Goal: Feedback & Contribution: Contribute content

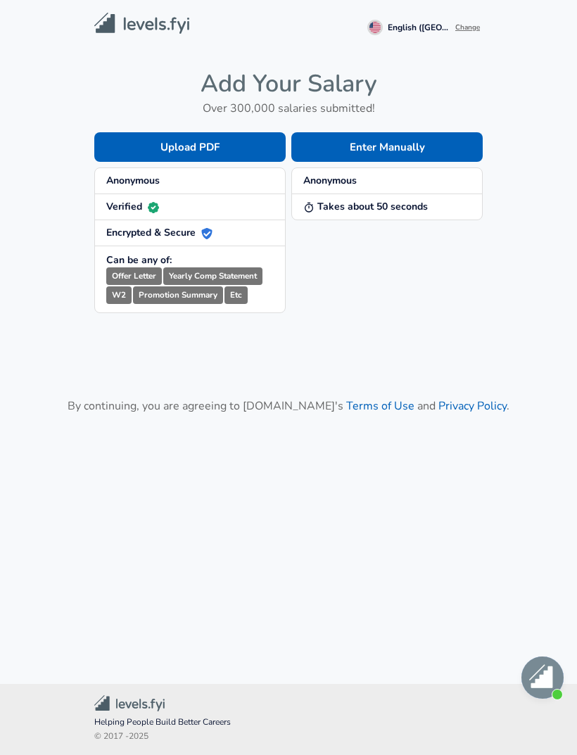
click at [447, 177] on span "Anonymous" at bounding box center [387, 181] width 168 height 14
click at [441, 144] on button "Enter Manually" at bounding box center [386, 147] width 191 height 30
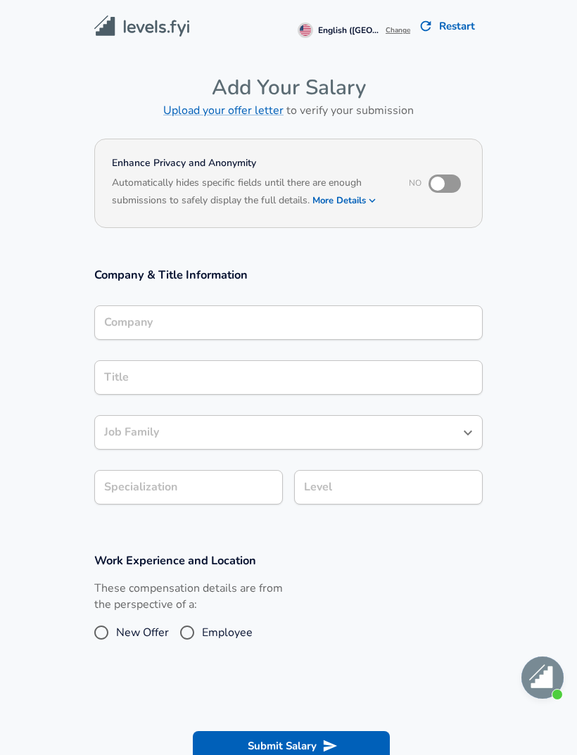
click at [453, 183] on input "checkbox" at bounding box center [438, 183] width 80 height 27
checkbox input "true"
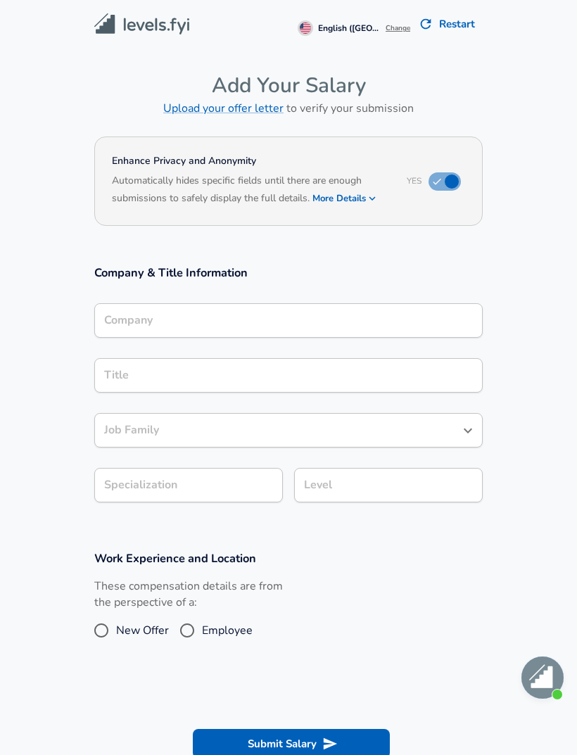
scroll to position [3, 0]
click at [519, 427] on section "Company & Title Information Company Company Title Title Job Family Job Family S…" at bounding box center [288, 391] width 577 height 286
click at [181, 636] on input "Employee" at bounding box center [187, 630] width 30 height 23
radio input "true"
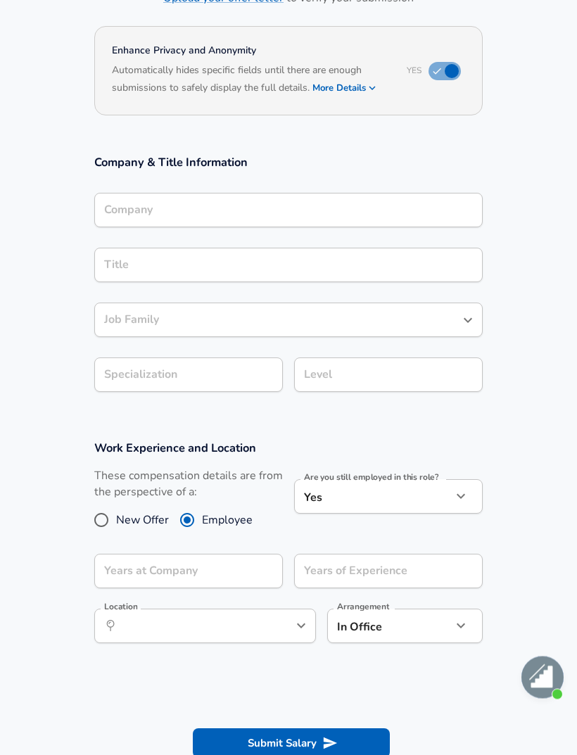
click at [443, 496] on body "English ([GEOGRAPHIC_DATA]) Change Restart Add Your Salary Upload your offer le…" at bounding box center [288, 265] width 577 height 755
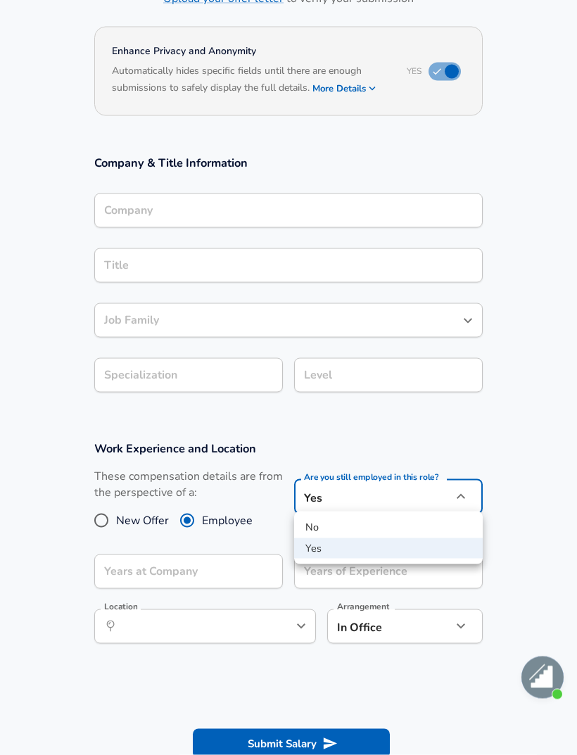
scroll to position [113, 0]
click at [415, 518] on li "No" at bounding box center [388, 527] width 189 height 21
type input "no"
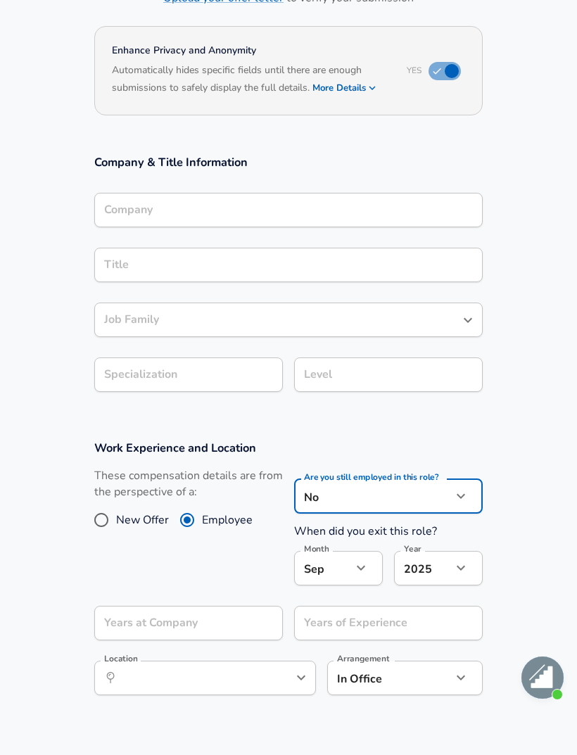
click at [367, 564] on icon "button" at bounding box center [361, 568] width 17 height 17
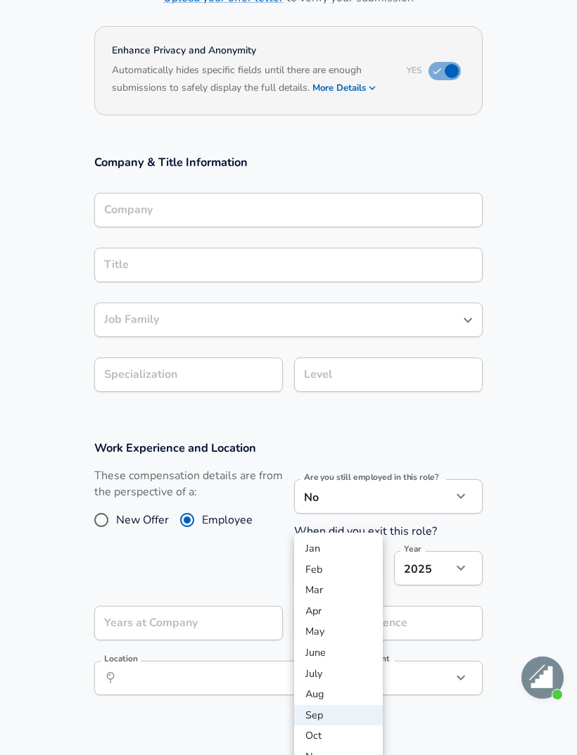
click at [348, 606] on li "Apr" at bounding box center [338, 611] width 89 height 21
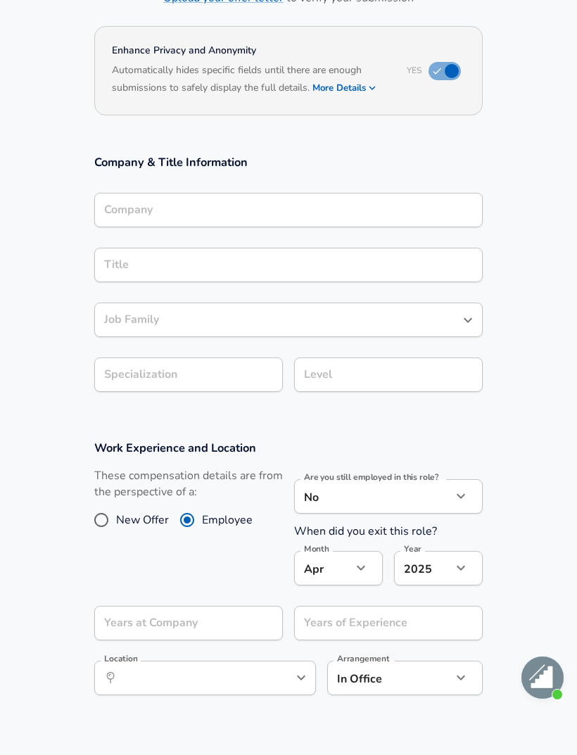
type input "4"
click at [453, 567] on icon "button" at bounding box center [461, 568] width 17 height 17
click at [465, 557] on div at bounding box center [288, 377] width 577 height 755
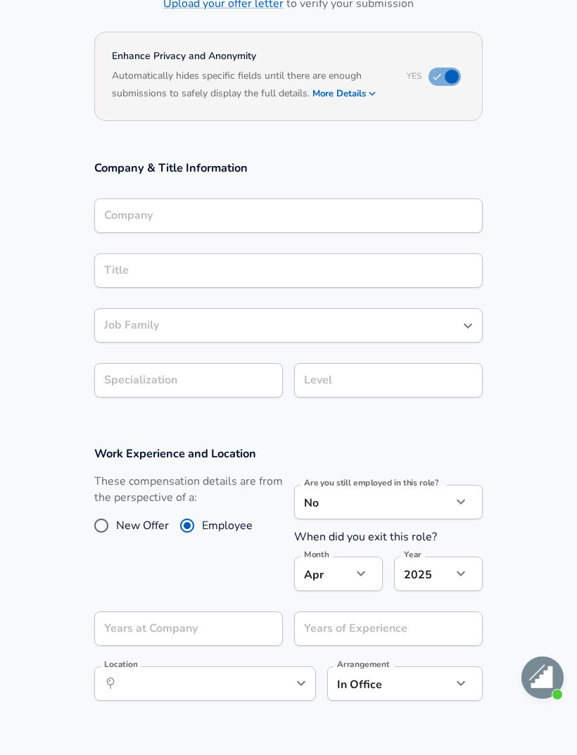
scroll to position [104, 0]
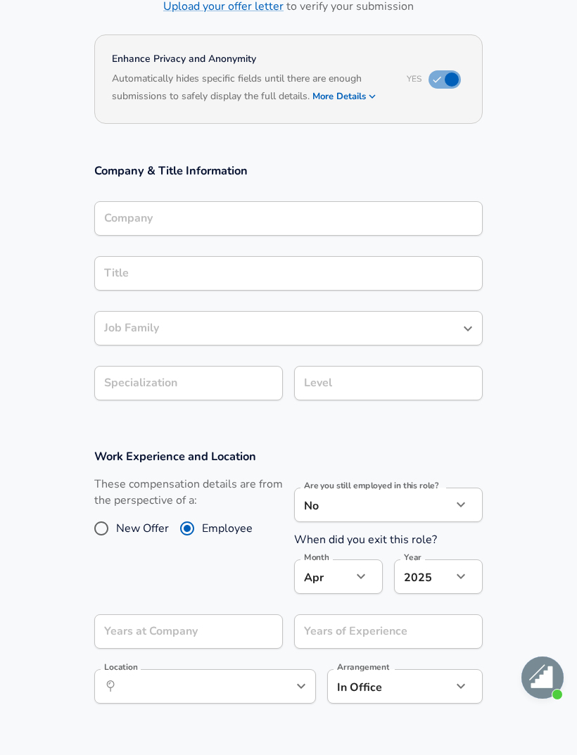
click at [462, 569] on icon "button" at bounding box center [461, 576] width 17 height 17
click at [429, 632] on li "2024" at bounding box center [438, 629] width 89 height 21
type input "2024"
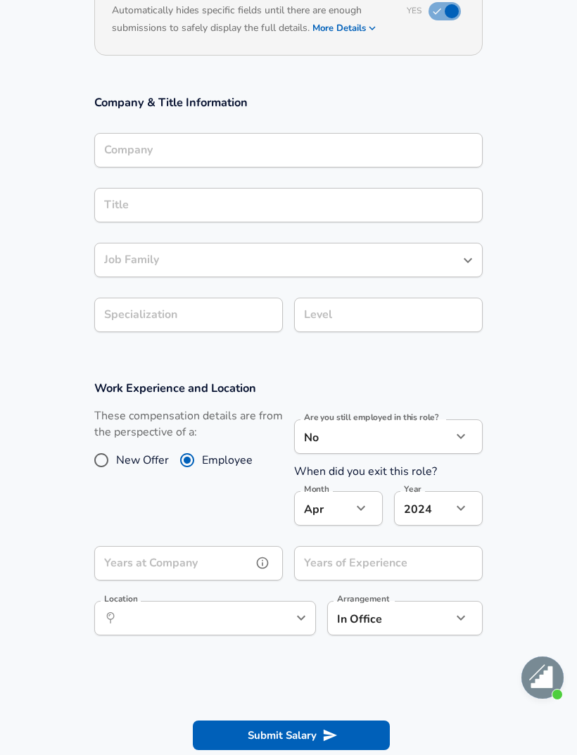
click at [140, 550] on input "Years at Company" at bounding box center [173, 563] width 158 height 34
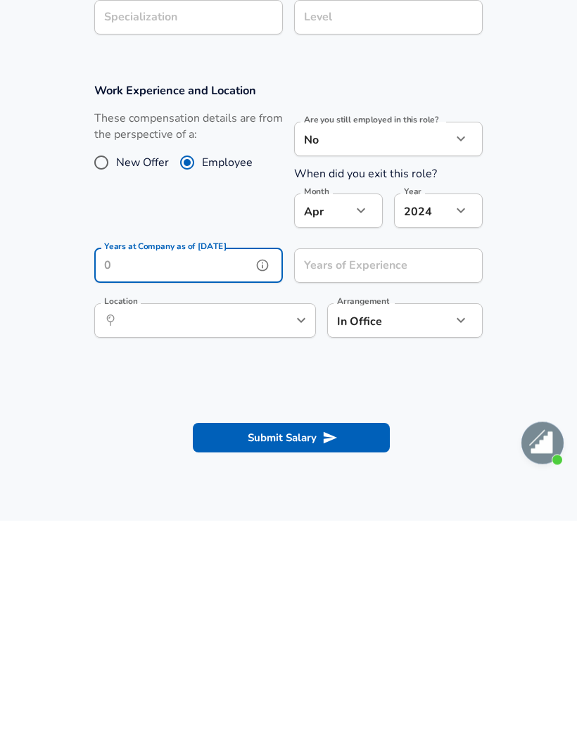
scroll to position [303, 0]
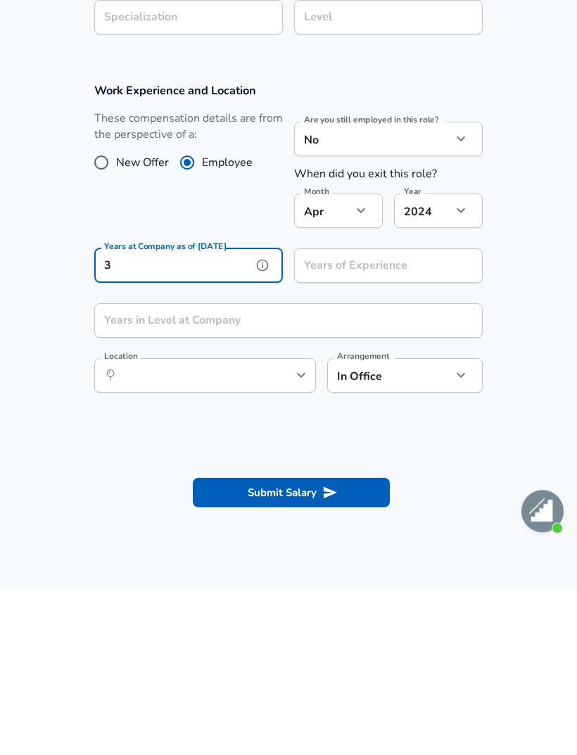
type input "3"
click at [348, 415] on input "Years of Experience" at bounding box center [373, 432] width 158 height 34
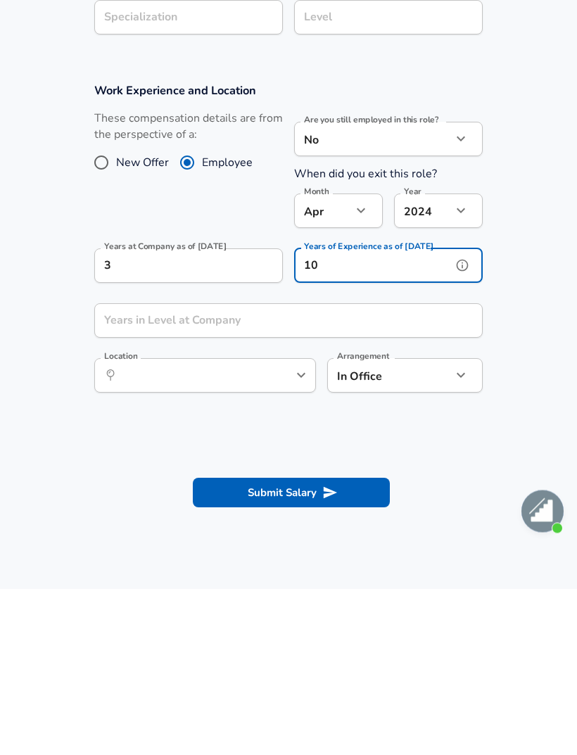
type input "10"
click at [419, 470] on input "Years in Level at Company" at bounding box center [273, 487] width 358 height 34
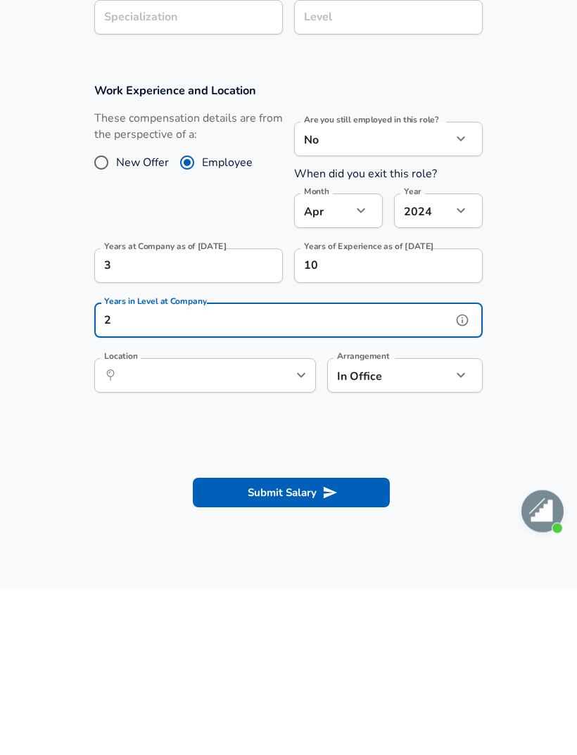
click at [293, 533] on icon "Open" at bounding box center [301, 541] width 17 height 17
type input "2"
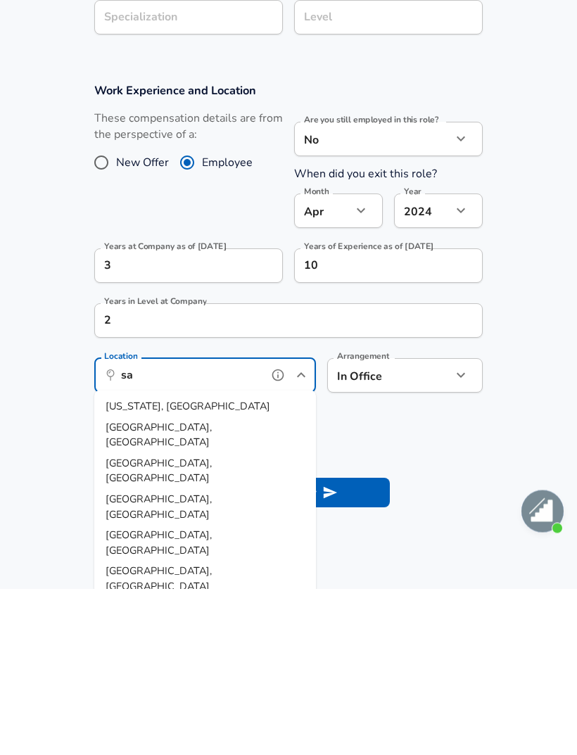
type input "san"
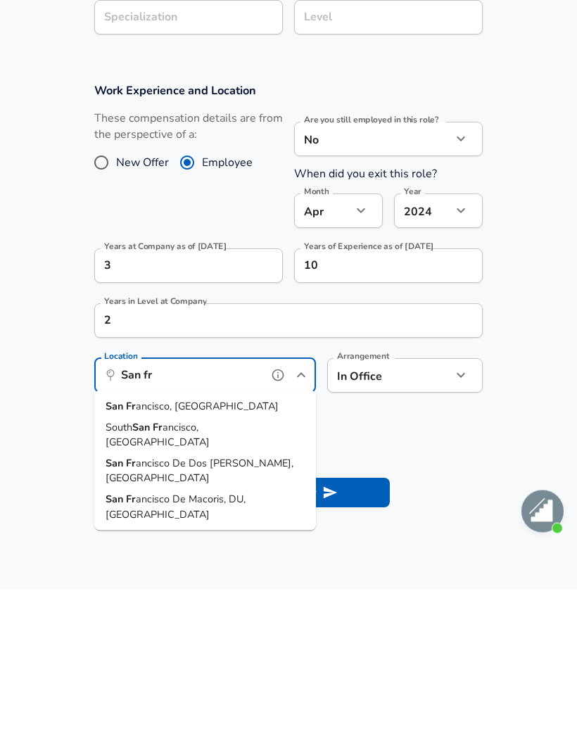
click at [177, 586] on span "ancisco, [GEOGRAPHIC_DATA]" at bounding box center [158, 601] width 104 height 30
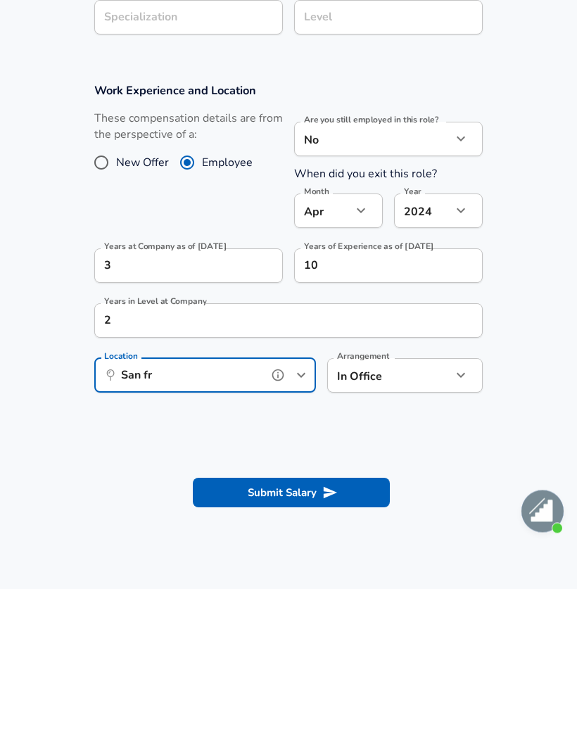
type input "[GEOGRAPHIC_DATA], [GEOGRAPHIC_DATA]"
click at [460, 540] on icon "button" at bounding box center [461, 542] width 8 height 5
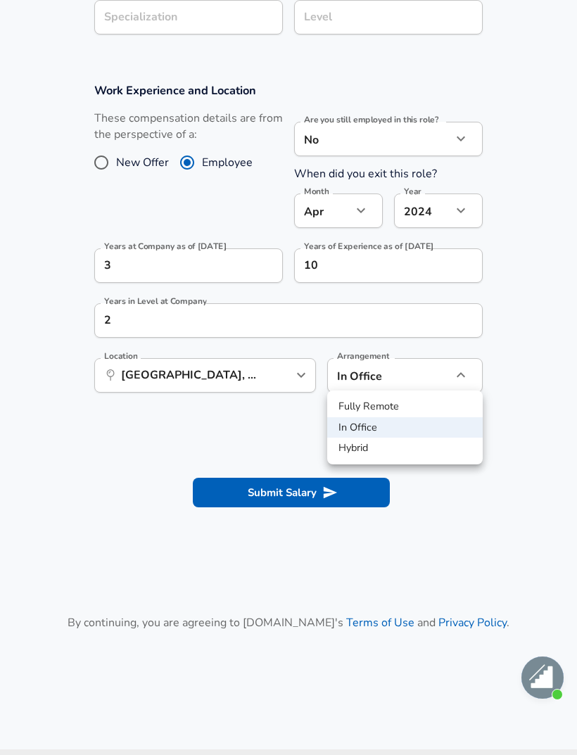
click at [389, 450] on li "Hybrid" at bounding box center [405, 448] width 156 height 21
type input "hybrid"
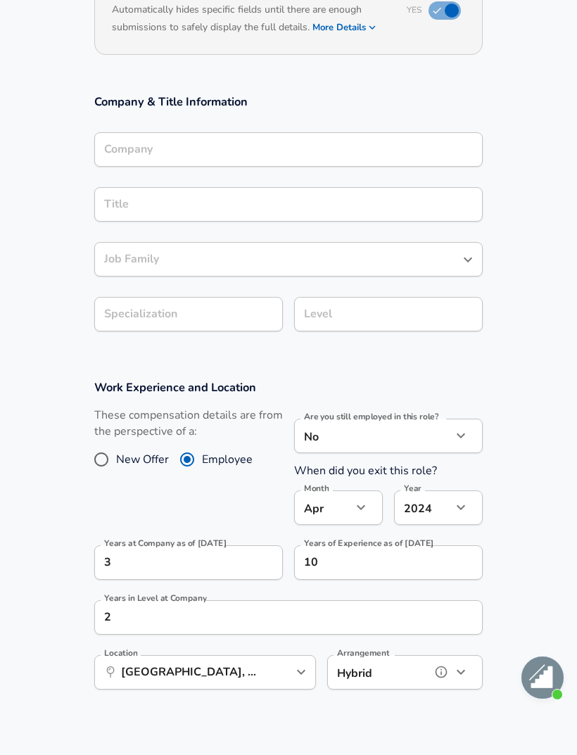
scroll to position [172, 0]
click at [448, 232] on div "Job Family Job Family" at bounding box center [288, 259] width 388 height 55
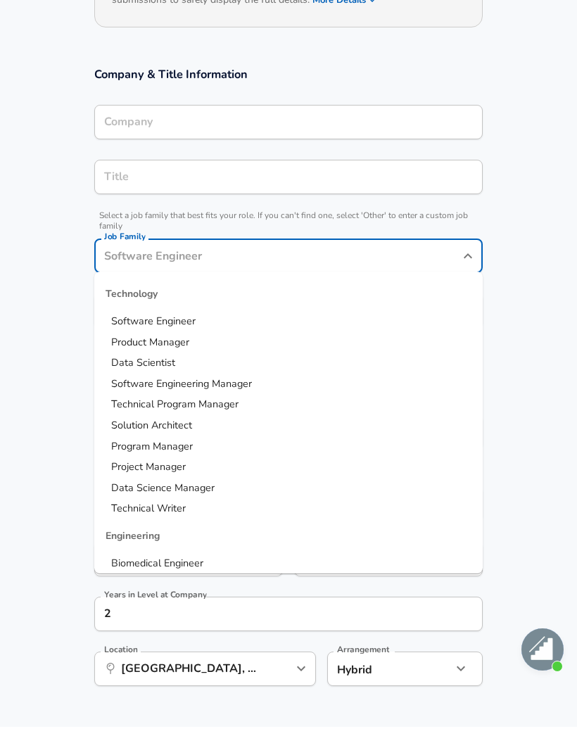
click at [173, 342] on span "Software Engineer" at bounding box center [153, 349] width 84 height 14
type input "Software Engineer"
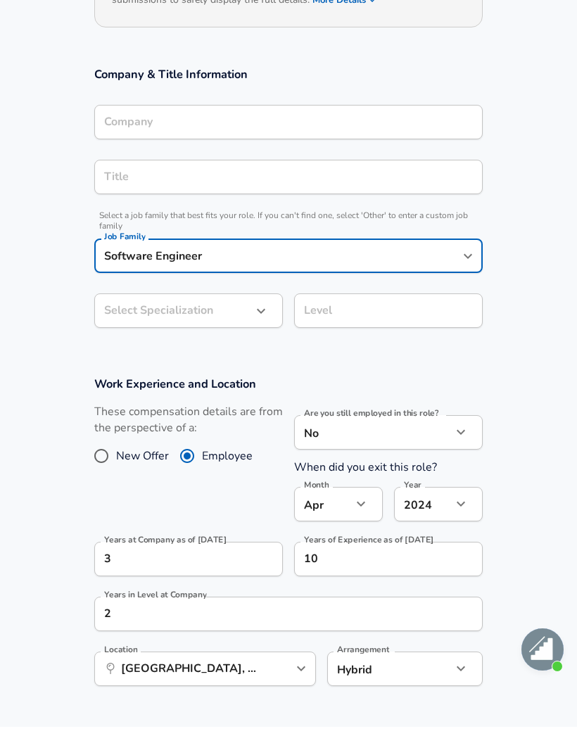
click at [230, 139] on input "Company" at bounding box center [289, 150] width 376 height 22
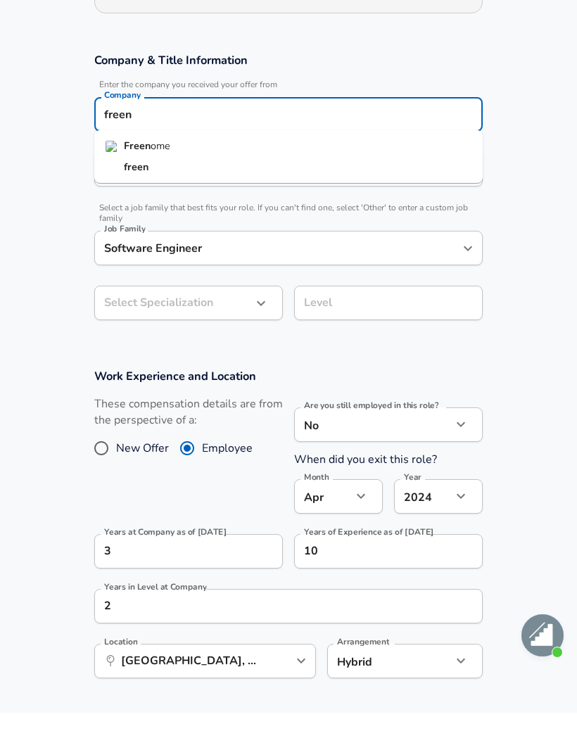
click at [139, 181] on strong "Freen" at bounding box center [137, 188] width 27 height 14
type input "Freenome"
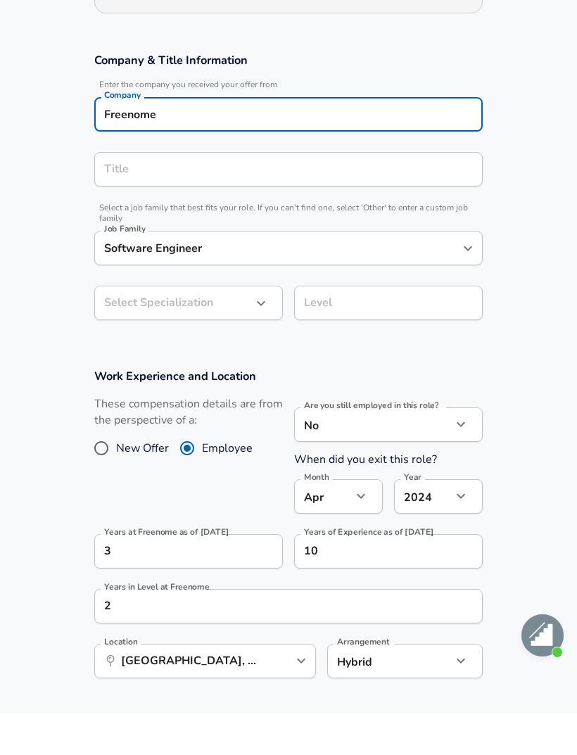
click at [197, 183] on div "Title Title" at bounding box center [288, 210] width 388 height 55
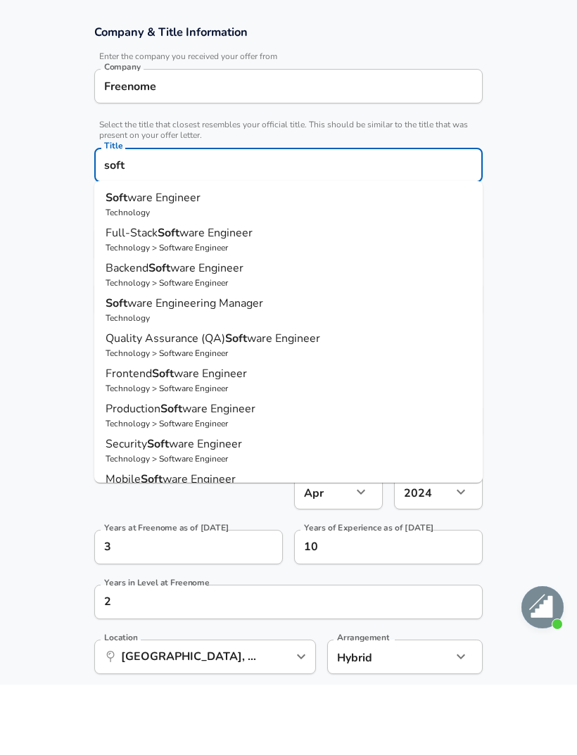
scroll to position [0, 0]
click at [172, 260] on span "ware Engineer" at bounding box center [163, 267] width 73 height 15
type input "Software Engineer"
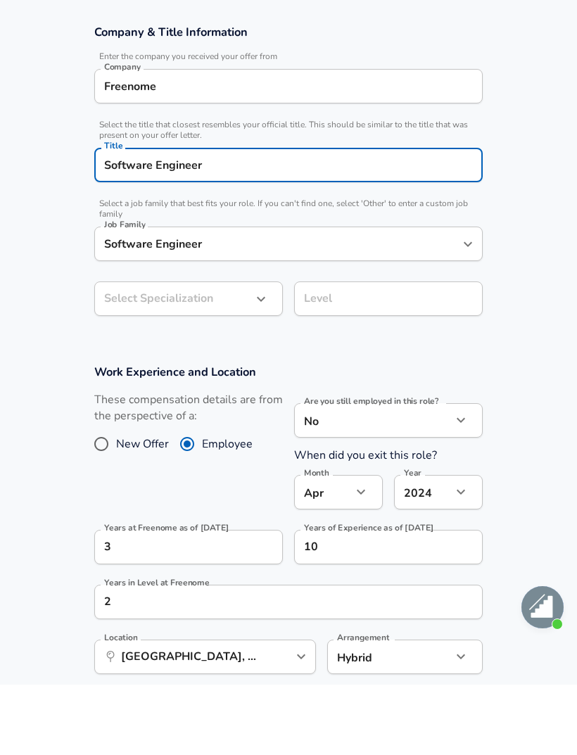
click at [251, 241] on body "English ([GEOGRAPHIC_DATA]) Change Restart Add Your Salary Upload your offer le…" at bounding box center [288, 205] width 577 height 755
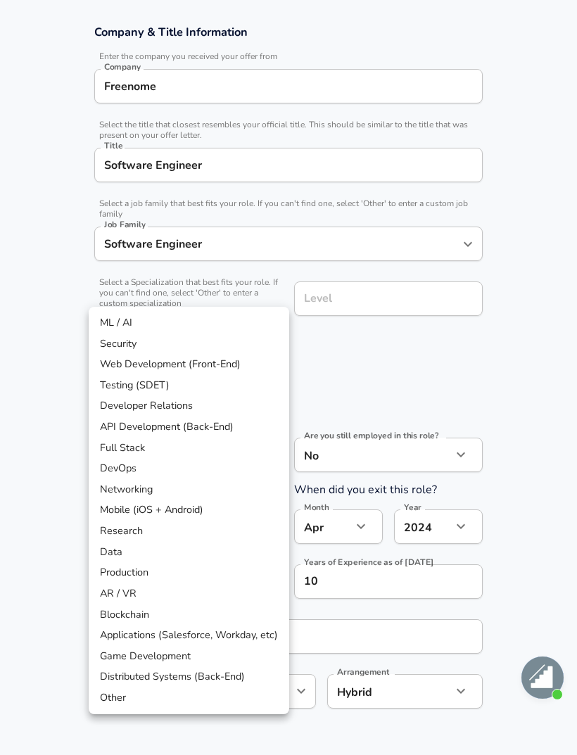
scroll to position [285, 0]
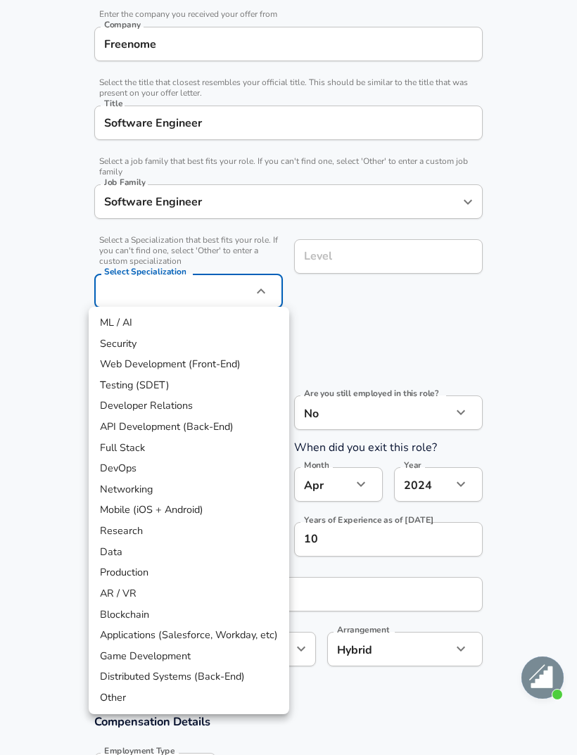
click at [127, 693] on li "Other" at bounding box center [189, 698] width 201 height 21
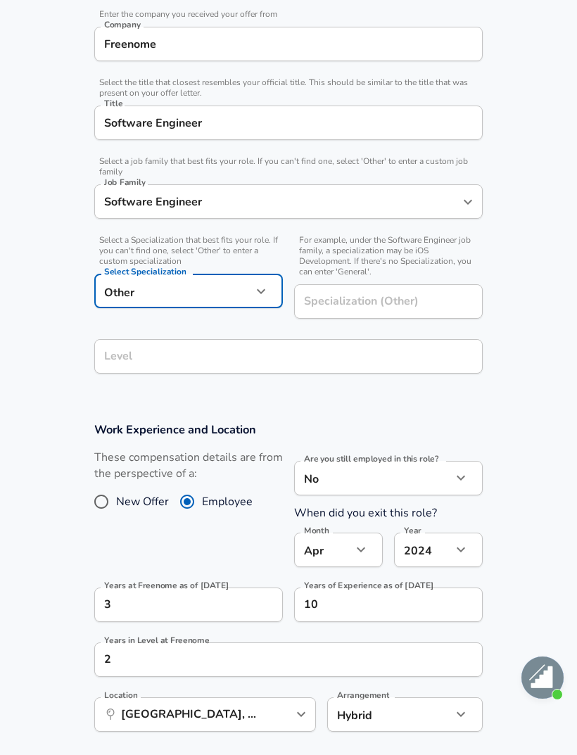
click at [254, 290] on icon "button" at bounding box center [261, 291] width 17 height 17
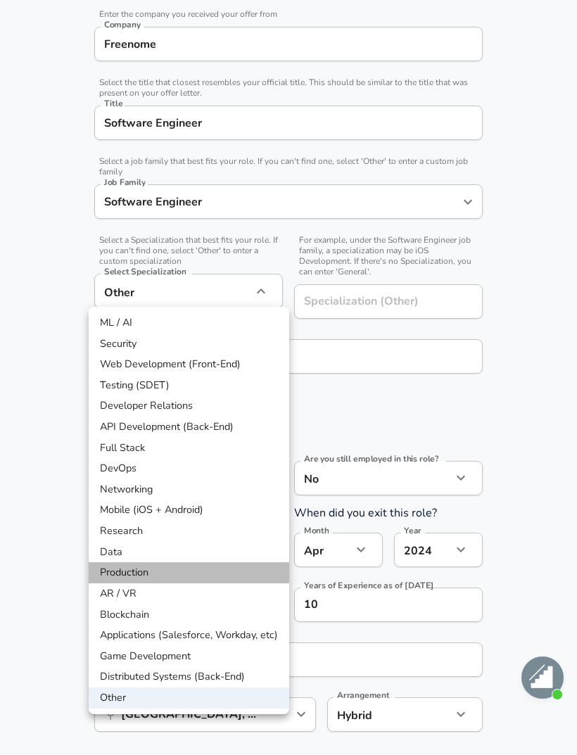
click at [118, 562] on li "Production" at bounding box center [189, 572] width 201 height 21
type input "Production"
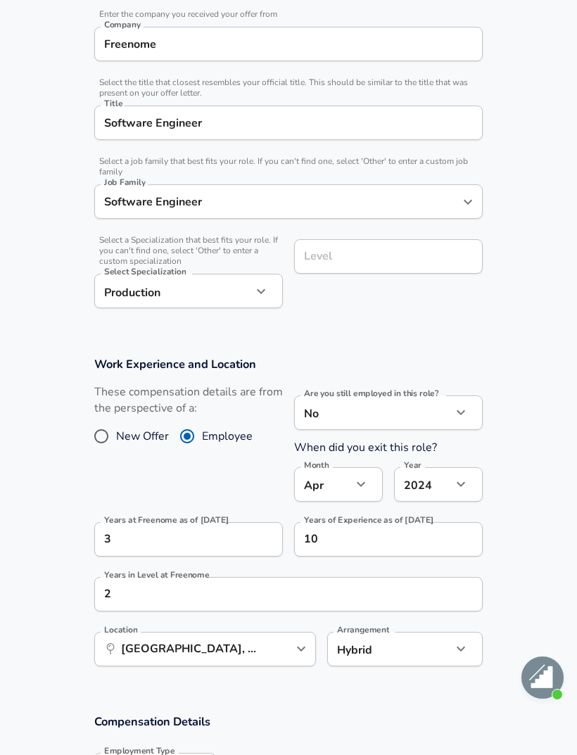
click at [427, 232] on div "Level Level" at bounding box center [388, 255] width 189 height 55
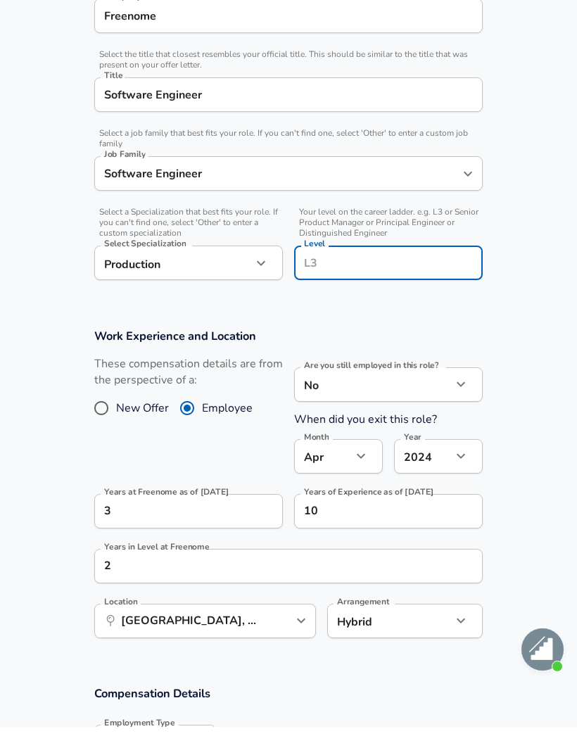
click at [405, 280] on input "Level" at bounding box center [389, 291] width 176 height 22
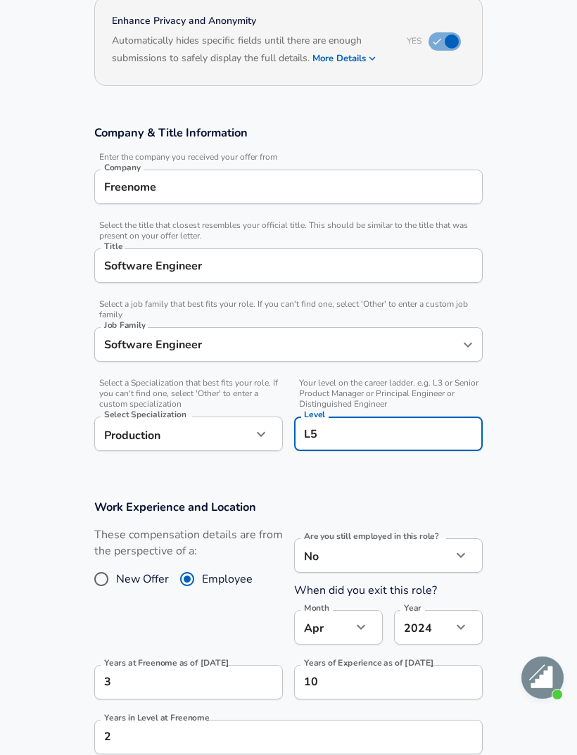
scroll to position [0, 0]
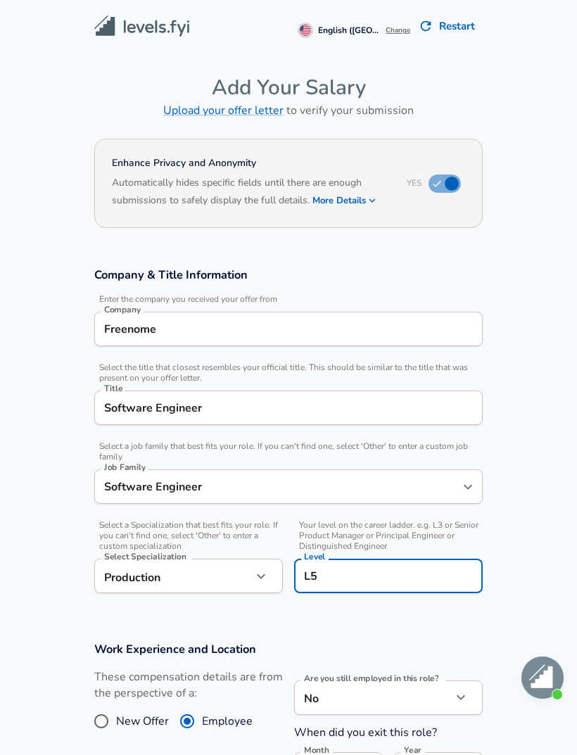
type input "L5"
click at [102, 20] on img at bounding box center [141, 26] width 95 height 22
